Goal: Obtain resource: Download file/media

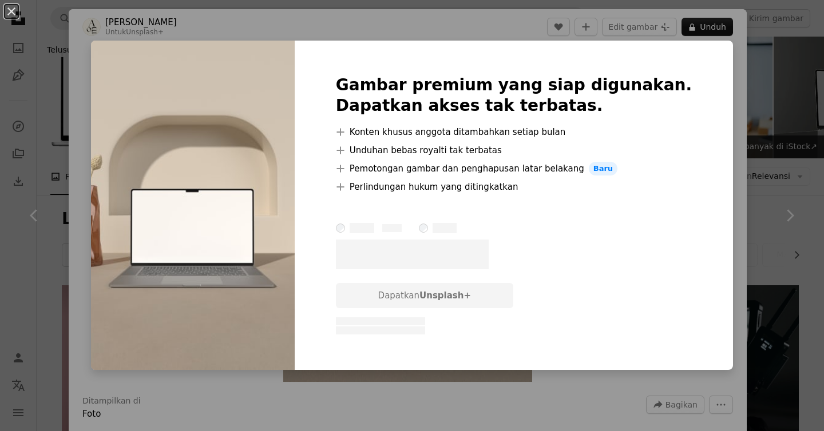
scroll to position [1106, 0]
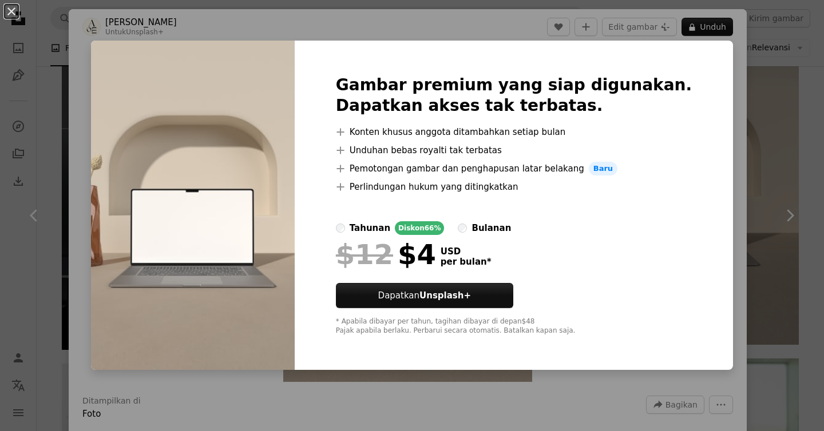
click at [701, 82] on div "An X shape Gambar premium yang siap digunakan. Dapatkan akses tak terbatas. A p…" at bounding box center [412, 215] width 824 height 431
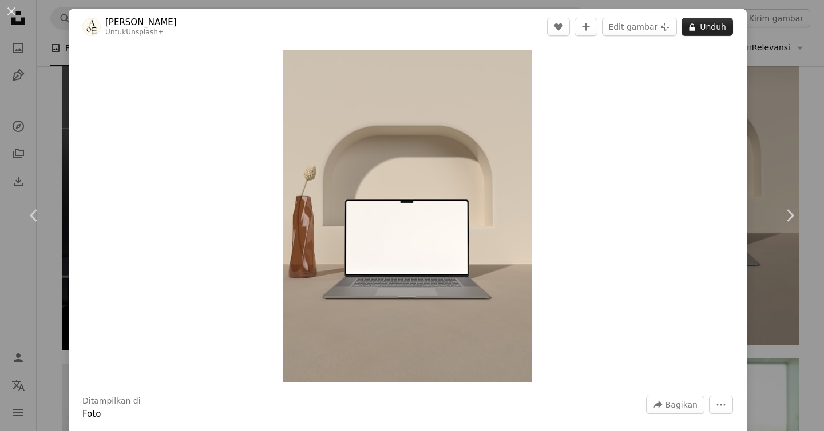
click at [715, 27] on button "A lock Unduh" at bounding box center [706, 27] width 51 height 18
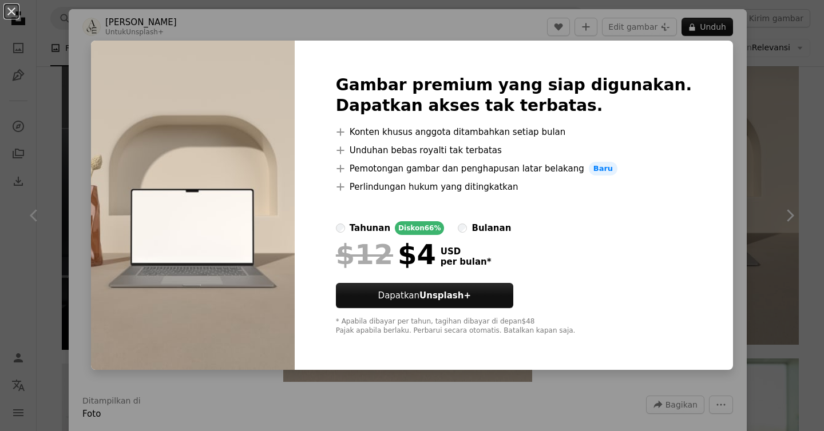
click at [732, 107] on div "An X shape Gambar premium yang siap digunakan. Dapatkan akses tak terbatas. A p…" at bounding box center [412, 215] width 824 height 431
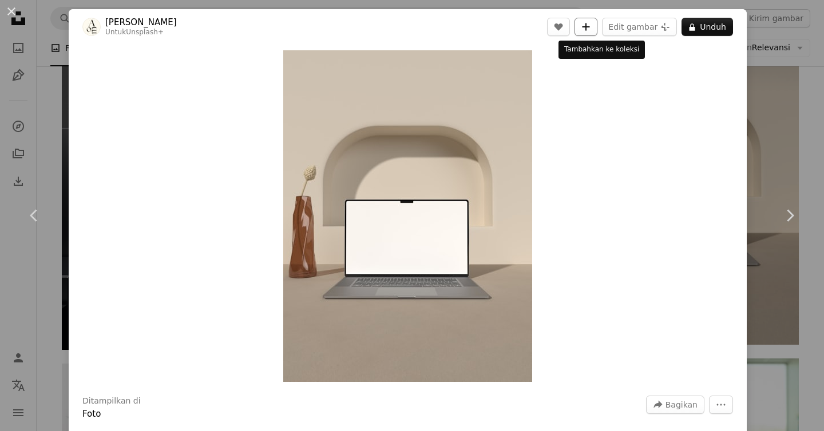
click at [590, 26] on icon "A plus sign" at bounding box center [585, 26] width 9 height 9
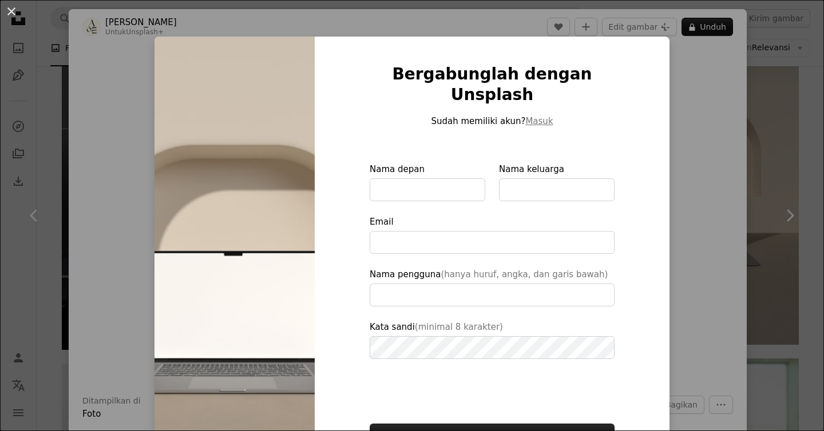
click at [713, 138] on div "An X shape Bergabunglah dengan Unsplash Sudah memiliki akun? Masuk Nama depan N…" at bounding box center [412, 215] width 824 height 431
